Goal: Task Accomplishment & Management: Use online tool/utility

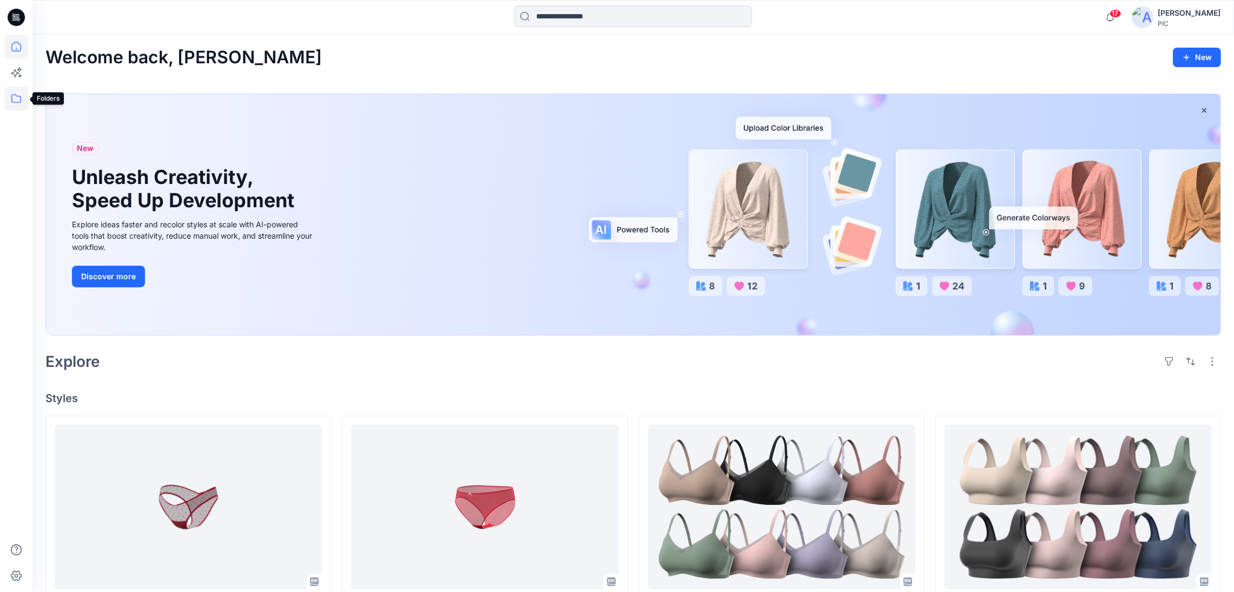
click at [18, 104] on icon at bounding box center [16, 99] width 24 height 24
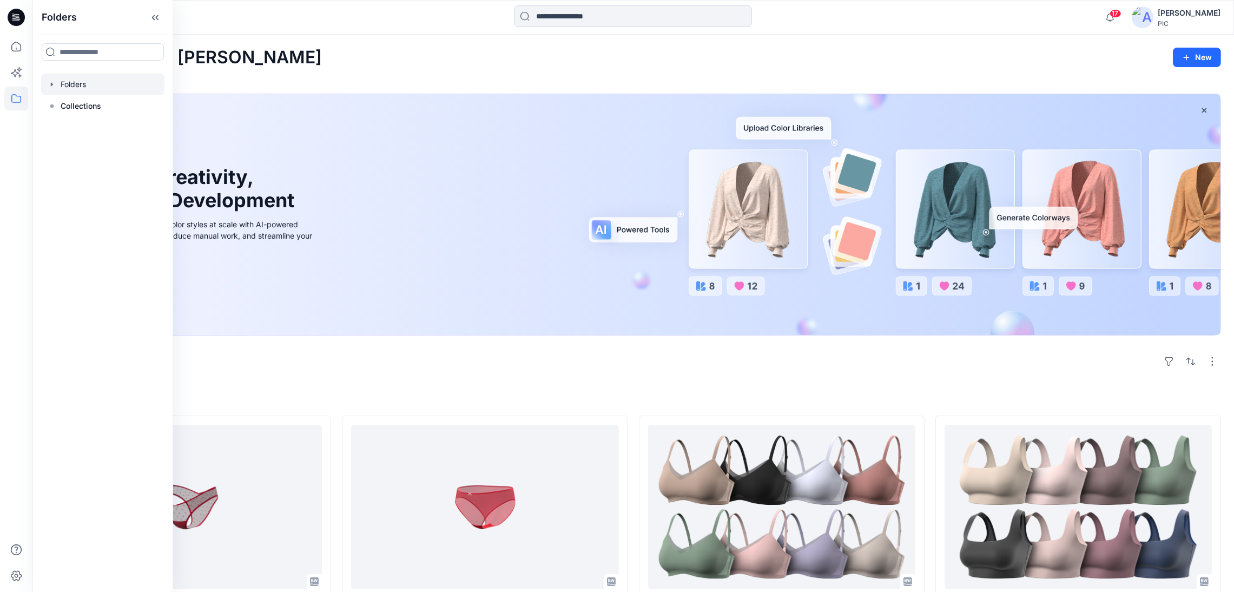
click at [82, 81] on div at bounding box center [102, 85] width 123 height 22
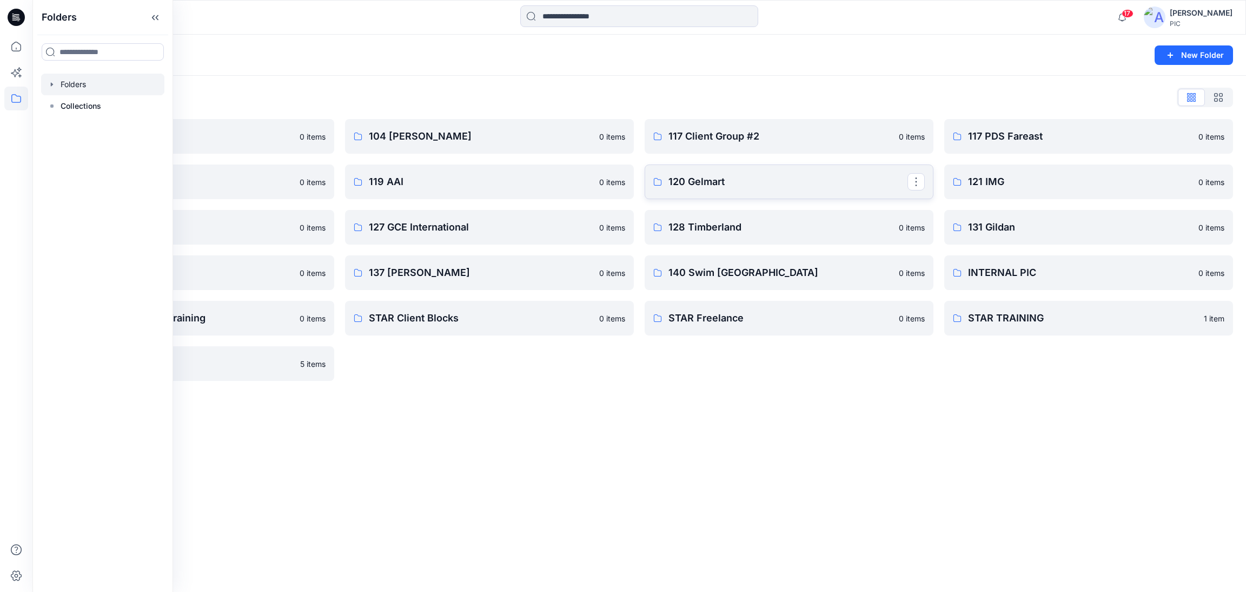
click at [715, 179] on p "120 Gelmart" at bounding box center [788, 181] width 239 height 15
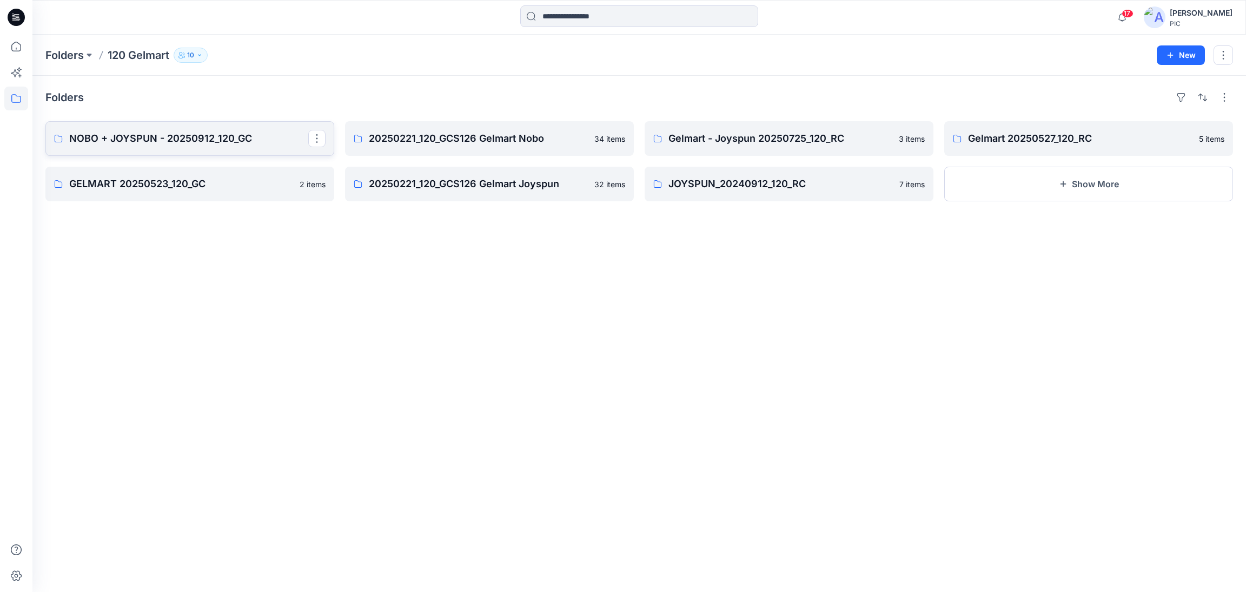
click at [194, 137] on p "NOBO + JOYSPUN - 20250912_120_GC" at bounding box center [188, 138] width 239 height 15
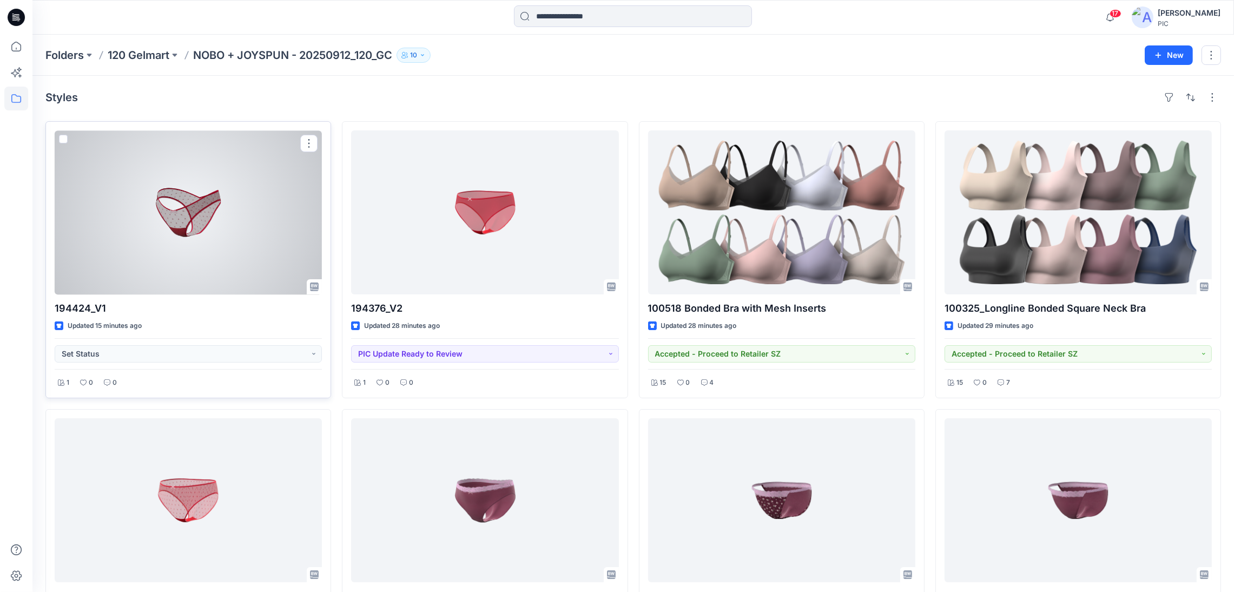
click at [208, 363] on div "194424_V1 Updated 15 minutes ago Set Status 1 0 0" at bounding box center [188, 259] width 286 height 277
click at [232, 350] on button "Set Status" at bounding box center [188, 353] width 267 height 17
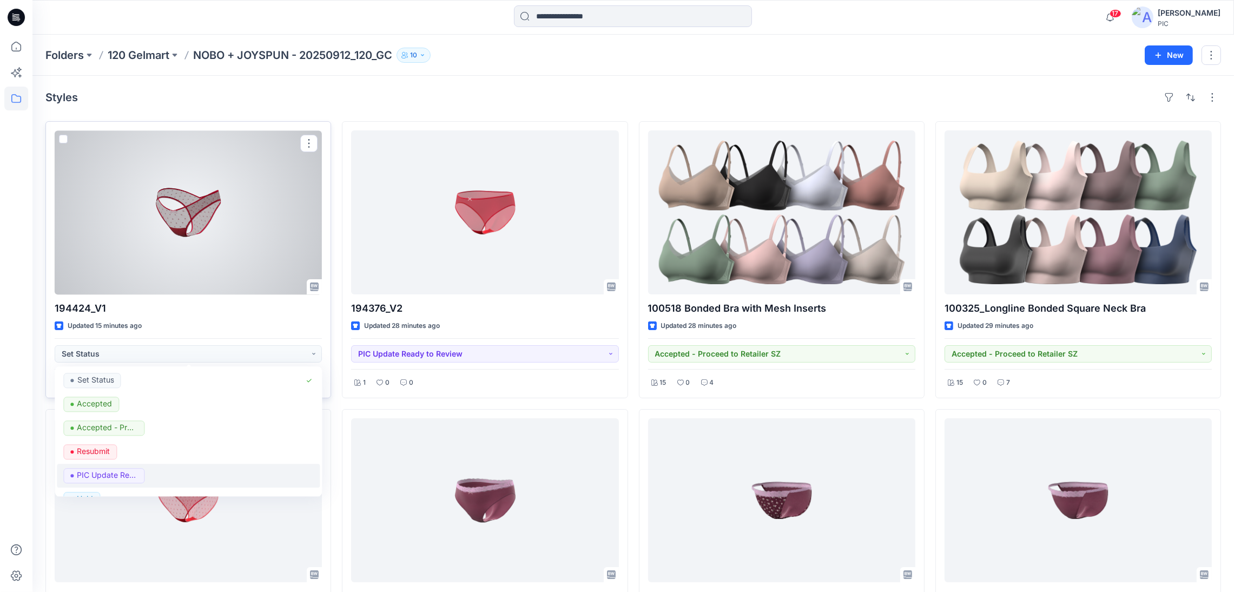
click at [141, 475] on span "PIC Update Ready to Review" at bounding box center [104, 475] width 81 height 15
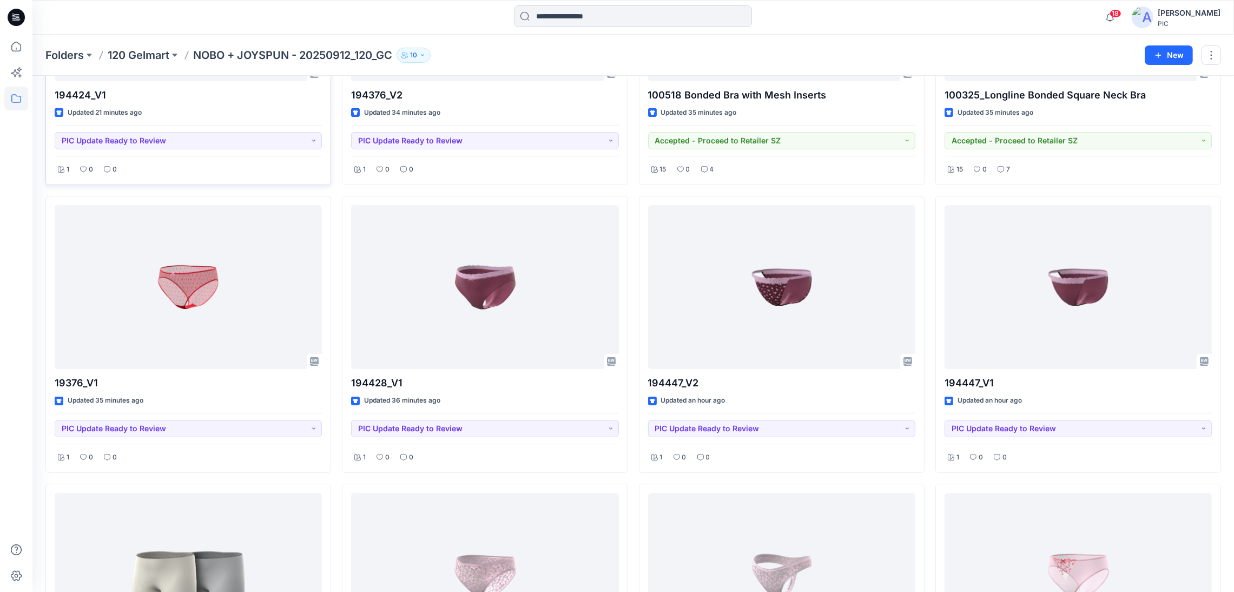
scroll to position [205, 0]
